Goal: Information Seeking & Learning: Learn about a topic

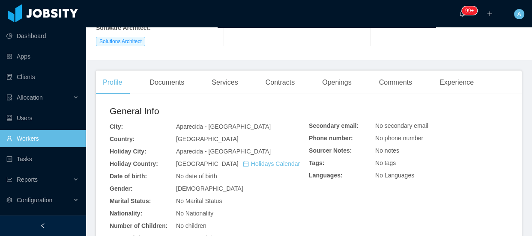
scroll to position [194, 0]
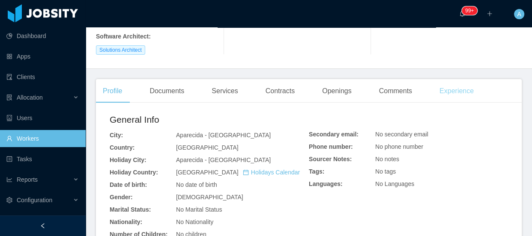
click at [465, 79] on div "Experience" at bounding box center [456, 91] width 48 height 24
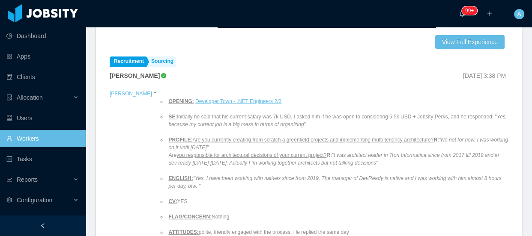
scroll to position [39, 0]
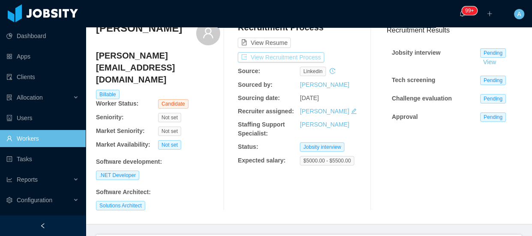
click at [297, 59] on button "View Recruitment Process" at bounding box center [281, 57] width 86 height 10
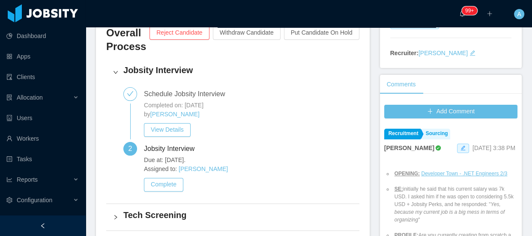
scroll to position [116, 0]
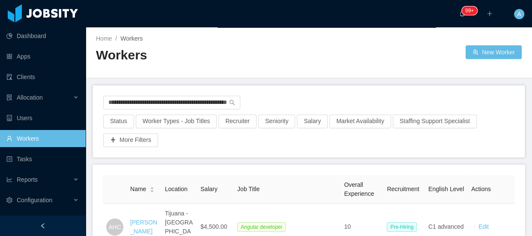
scroll to position [0, 42]
drag, startPoint x: 313, startPoint y: 111, endPoint x: 396, endPoint y: 113, distance: 83.9
click at [396, 113] on div "**********" at bounding box center [308, 105] width 411 height 19
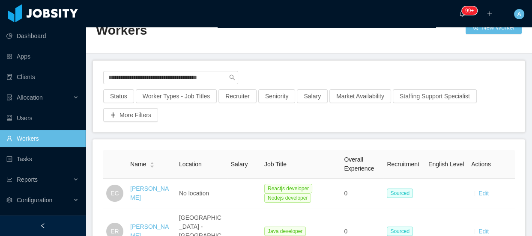
scroll to position [39, 0]
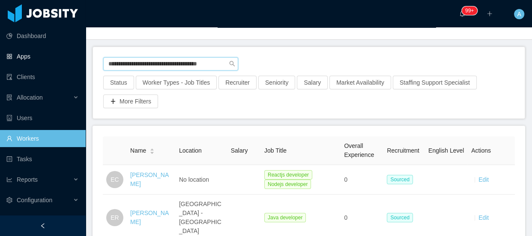
drag, startPoint x: 225, startPoint y: 64, endPoint x: 0, endPoint y: 51, distance: 225.2
click at [0, 51] on section "**********" at bounding box center [266, 118] width 532 height 236
paste input "text"
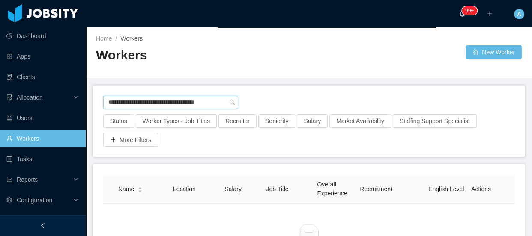
drag, startPoint x: 107, startPoint y: 101, endPoint x: 373, endPoint y: 103, distance: 266.3
click at [373, 103] on div "**********" at bounding box center [308, 105] width 411 height 19
paste input "text"
drag, startPoint x: 215, startPoint y: 104, endPoint x: 60, endPoint y: 97, distance: 155.2
click at [61, 97] on section "**********" at bounding box center [266, 118] width 532 height 236
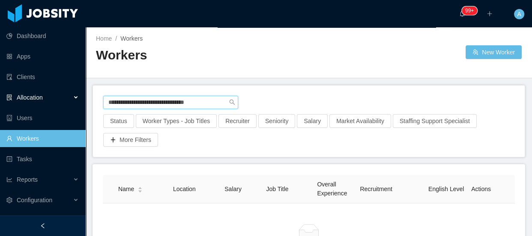
paste input "*******"
type input "**********"
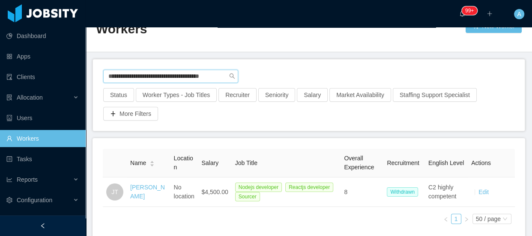
scroll to position [39, 0]
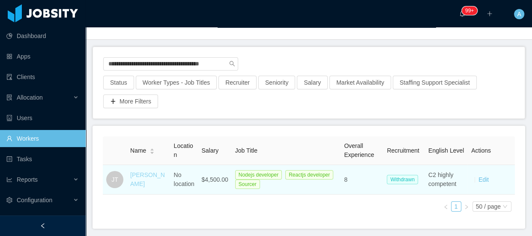
click at [137, 186] on link "Joakim Teixeira" at bounding box center [147, 180] width 35 height 16
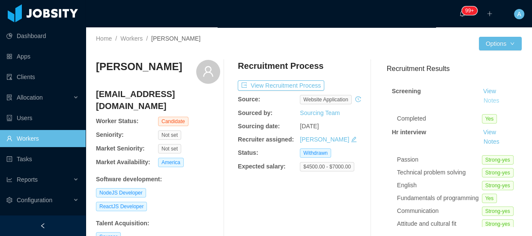
click at [485, 102] on button "Notes" at bounding box center [491, 101] width 23 height 10
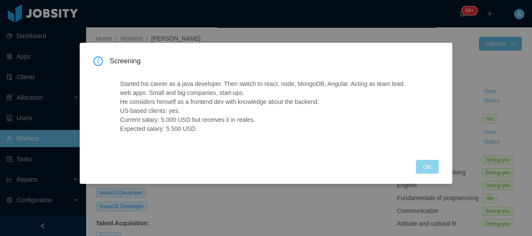
click at [435, 166] on button "OK" at bounding box center [427, 167] width 22 height 14
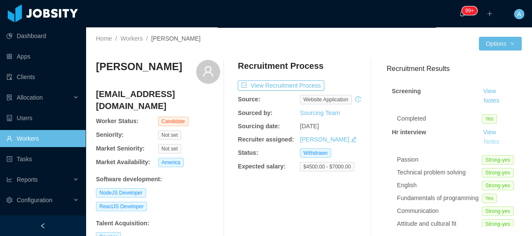
click at [485, 145] on button "Notes" at bounding box center [491, 142] width 23 height 10
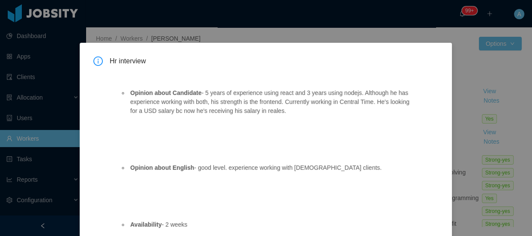
scroll to position [20, 0]
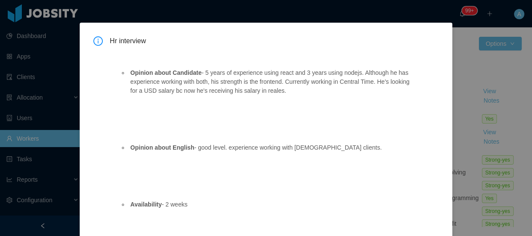
drag, startPoint x: 461, startPoint y: 155, endPoint x: 200, endPoint y: 142, distance: 261.9
click at [461, 155] on div "Hr interview Opinion about Candidate - 5 years of experience using react and 3 …" at bounding box center [266, 118] width 532 height 236
click at [497, 150] on div "Hr interview Opinion about Candidate - 5 years of experience using react and 3 …" at bounding box center [266, 118] width 532 height 236
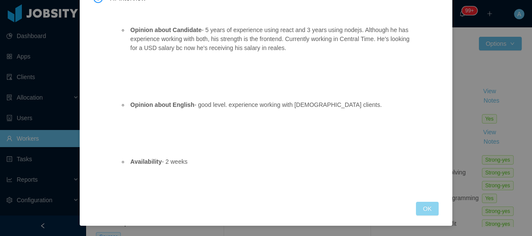
click at [429, 202] on button "OK" at bounding box center [427, 209] width 22 height 14
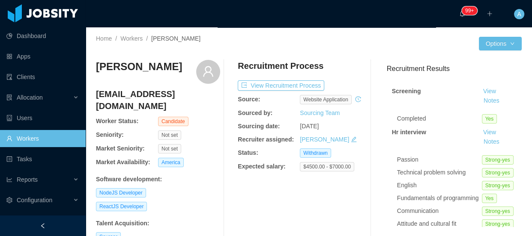
click at [79, 138] on link "Workers" at bounding box center [42, 138] width 72 height 17
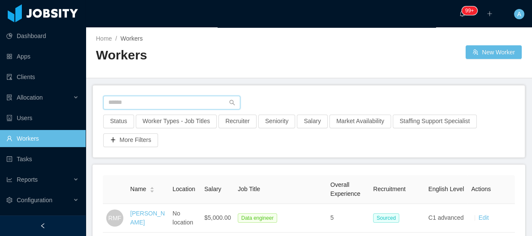
click at [186, 103] on input "text" at bounding box center [171, 103] width 137 height 14
paste input "**********"
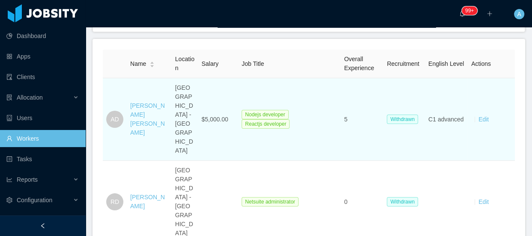
scroll to position [116, 0]
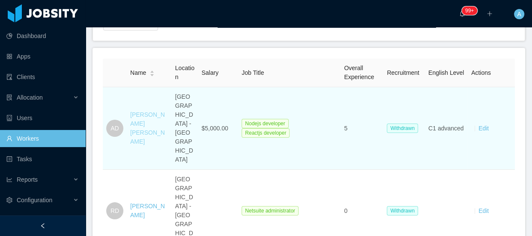
type input "**********"
click at [148, 115] on link "Anderson Dantas" at bounding box center [147, 128] width 35 height 34
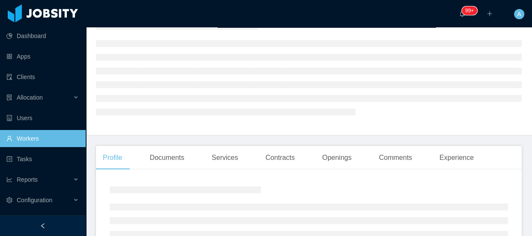
scroll to position [39, 0]
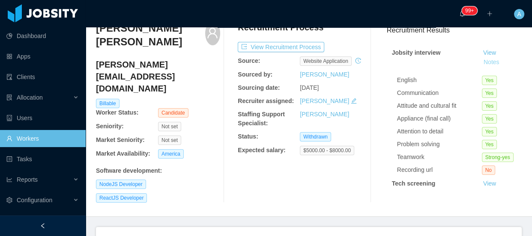
click at [484, 64] on button "Notes" at bounding box center [491, 62] width 23 height 10
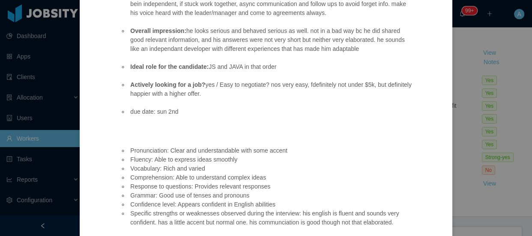
scroll to position [456, 0]
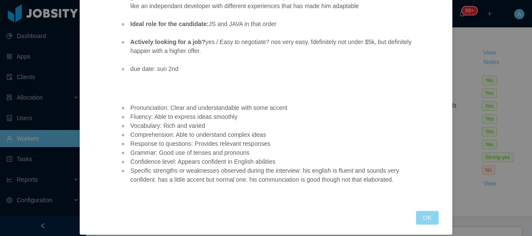
click at [423, 211] on button "OK" at bounding box center [427, 218] width 22 height 14
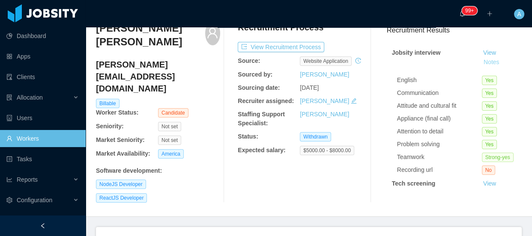
scroll to position [77, 0]
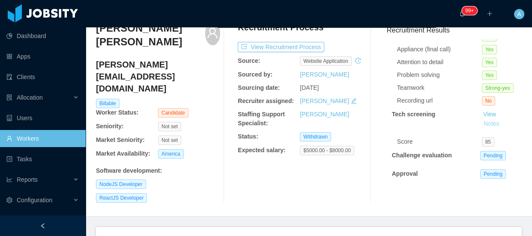
click at [484, 119] on button "Notes" at bounding box center [491, 124] width 23 height 10
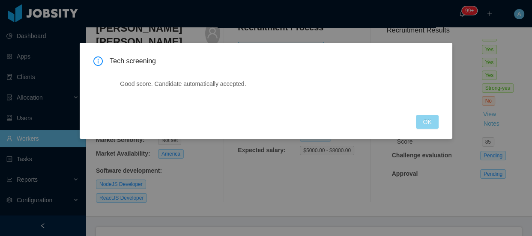
click at [423, 128] on button "OK" at bounding box center [427, 122] width 22 height 14
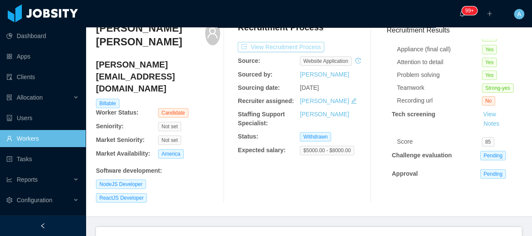
click at [292, 47] on button "View Recruitment Process" at bounding box center [281, 47] width 86 height 10
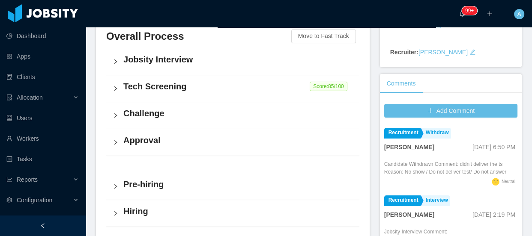
scroll to position [39, 0]
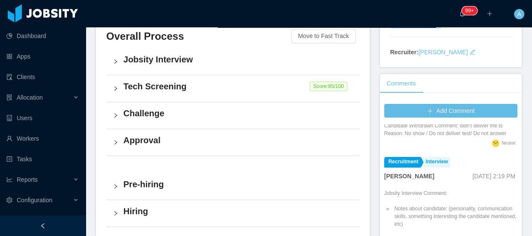
click at [264, 80] on h4 "Tech Screening" at bounding box center [237, 86] width 229 height 12
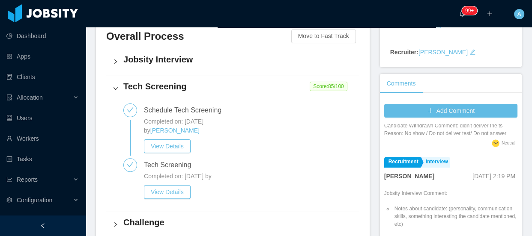
scroll to position [0, 0]
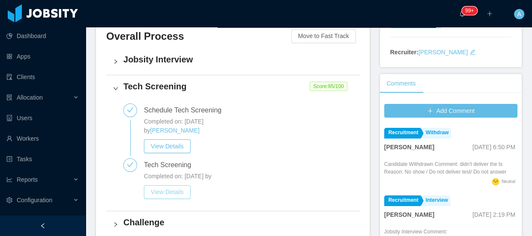
click at [188, 192] on button "View Details" at bounding box center [167, 192] width 47 height 14
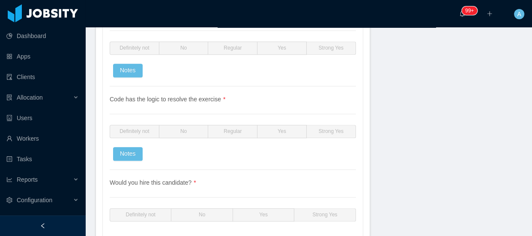
scroll to position [742, 0]
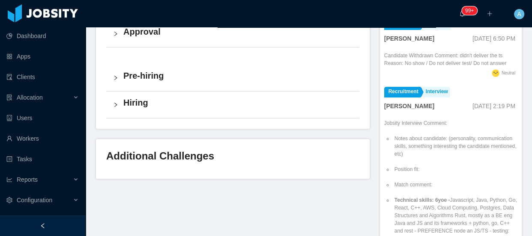
scroll to position [372, 0]
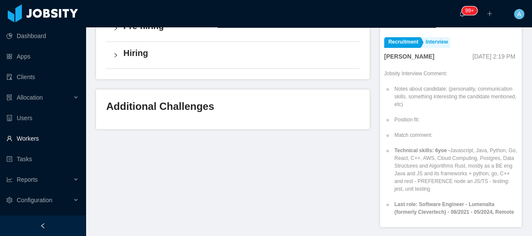
click at [46, 138] on link "Workers" at bounding box center [42, 138] width 72 height 17
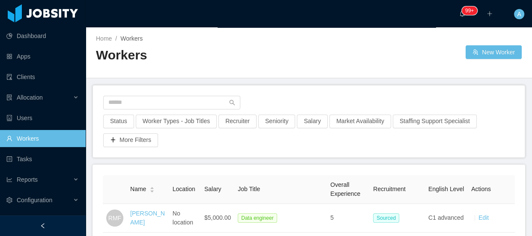
click at [119, 69] on div "Workers" at bounding box center [202, 59] width 213 height 24
click at [195, 102] on input "text" at bounding box center [171, 103] width 137 height 14
paste input "**********"
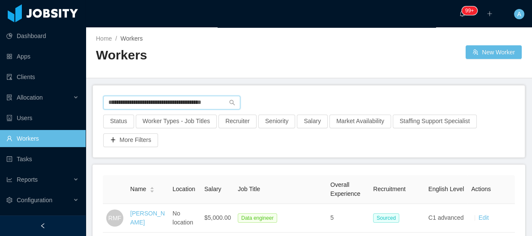
scroll to position [0, 4]
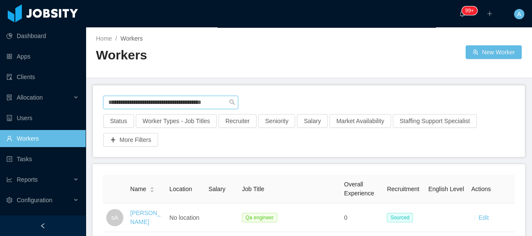
drag, startPoint x: 107, startPoint y: 102, endPoint x: 370, endPoint y: 101, distance: 262.9
click at [370, 101] on div "**********" at bounding box center [308, 105] width 411 height 19
paste input "*********"
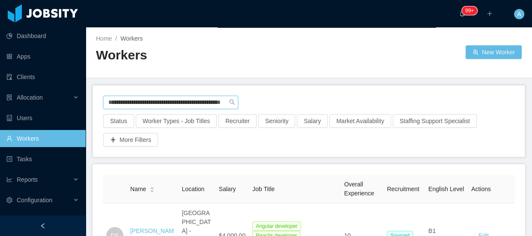
scroll to position [0, 23]
drag, startPoint x: 103, startPoint y: 101, endPoint x: 356, endPoint y: 95, distance: 253.6
click at [356, 96] on div "**********" at bounding box center [308, 105] width 411 height 19
paste input "text"
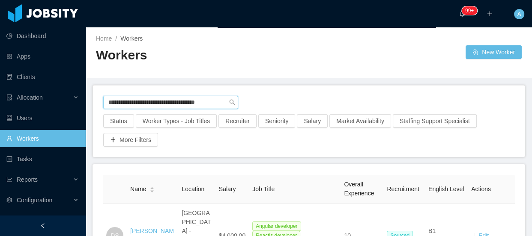
type input "**********"
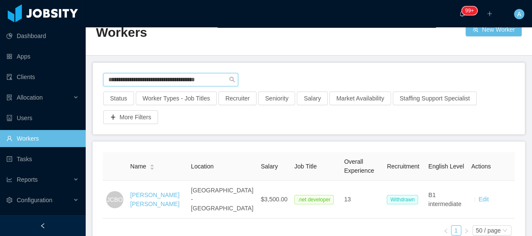
scroll to position [73, 0]
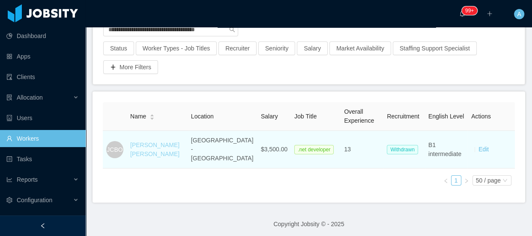
click at [176, 143] on link "Juan Carlos Bazán Ochoa" at bounding box center [154, 150] width 49 height 16
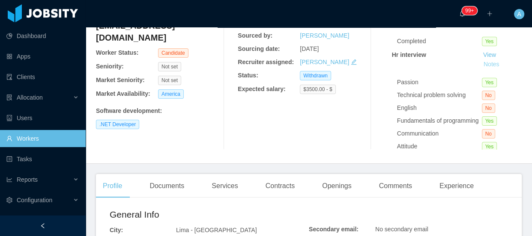
click at [481, 66] on button "Notes" at bounding box center [491, 65] width 23 height 10
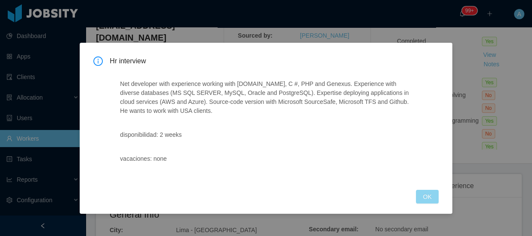
click at [429, 198] on button "OK" at bounding box center [427, 197] width 22 height 14
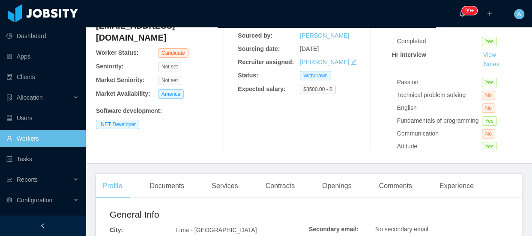
click at [64, 139] on link "Workers" at bounding box center [42, 138] width 72 height 17
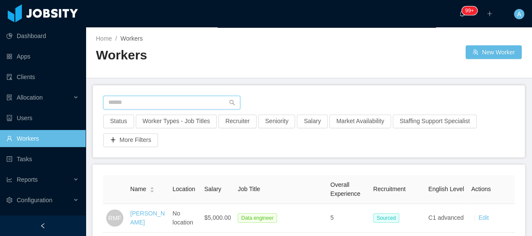
click at [153, 105] on input "text" at bounding box center [171, 103] width 137 height 14
paste input "**********"
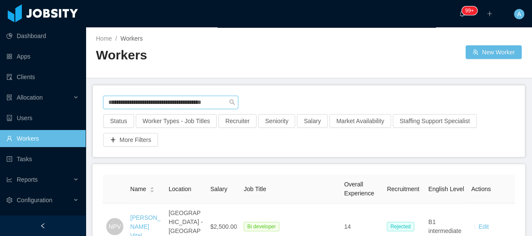
scroll to position [0, 4]
drag, startPoint x: 105, startPoint y: 102, endPoint x: 313, endPoint y: 101, distance: 207.7
click at [313, 101] on div "**********" at bounding box center [308, 105] width 411 height 19
paste input "text"
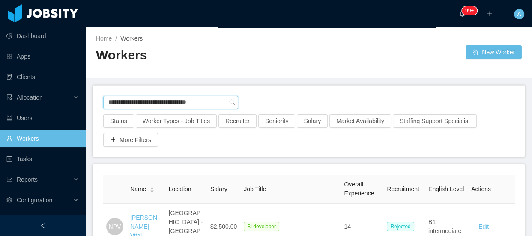
type input "**********"
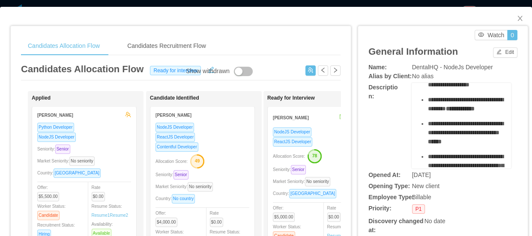
scroll to position [116, 0]
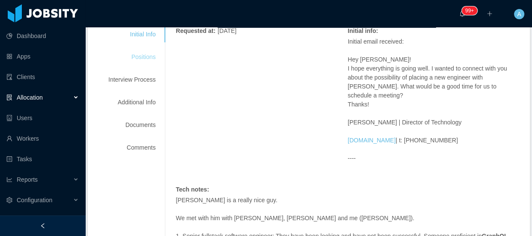
click at [140, 54] on div "Positions" at bounding box center [132, 57] width 68 height 16
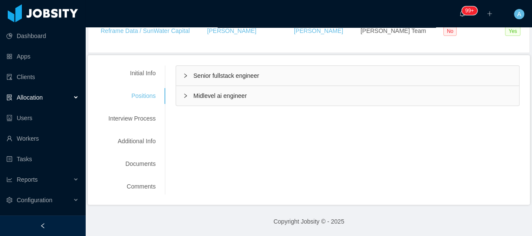
click at [277, 75] on div "Senior fullstack engineer" at bounding box center [347, 76] width 343 height 20
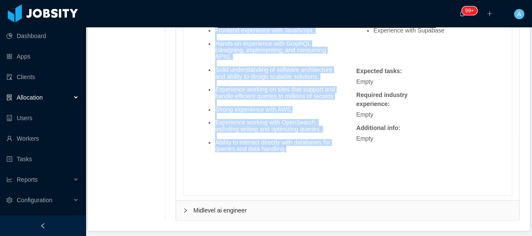
scroll to position [739, 0]
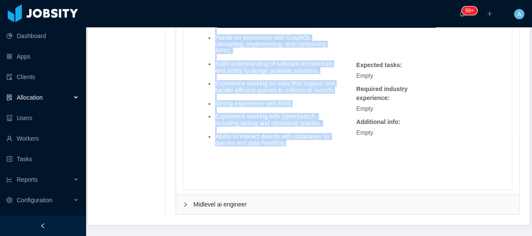
drag, startPoint x: 195, startPoint y: 113, endPoint x: 297, endPoint y: 143, distance: 105.8
click at [297, 143] on div "Mandatory skills : Senior experience with Node/Typescript Frontend experience w…" at bounding box center [268, 76] width 149 height 171
copy div "Mandatory skills : Senior experience with Node/Typescript Frontend experience w…"
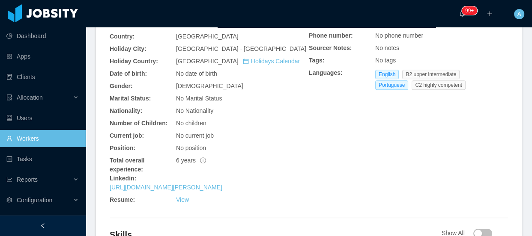
scroll to position [428, 0]
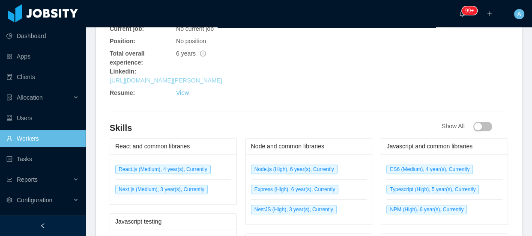
click at [222, 83] on link "https://www.linkedin.com/in/jonathan-rodrigues-cardoso" at bounding box center [166, 80] width 113 height 7
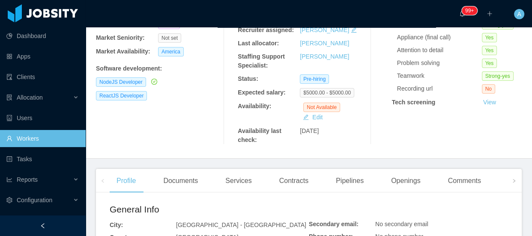
scroll to position [0, 0]
